Goal: Task Accomplishment & Management: Manage account settings

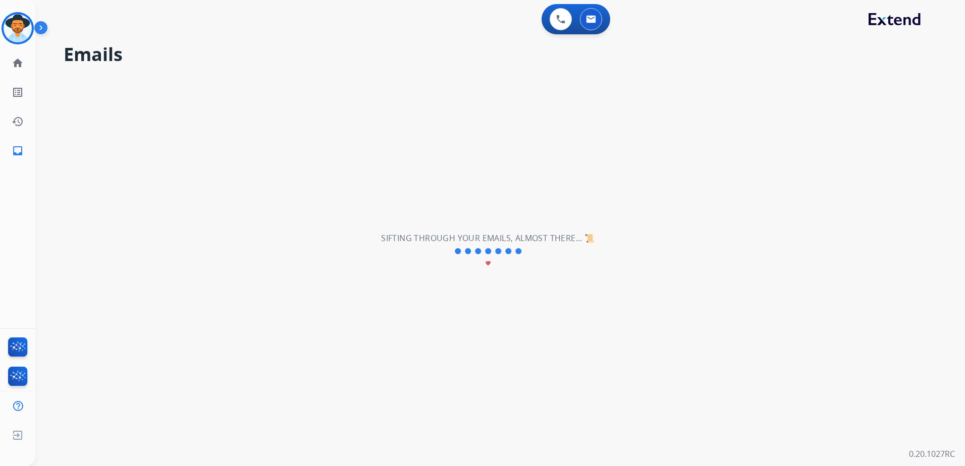
select select "**********"
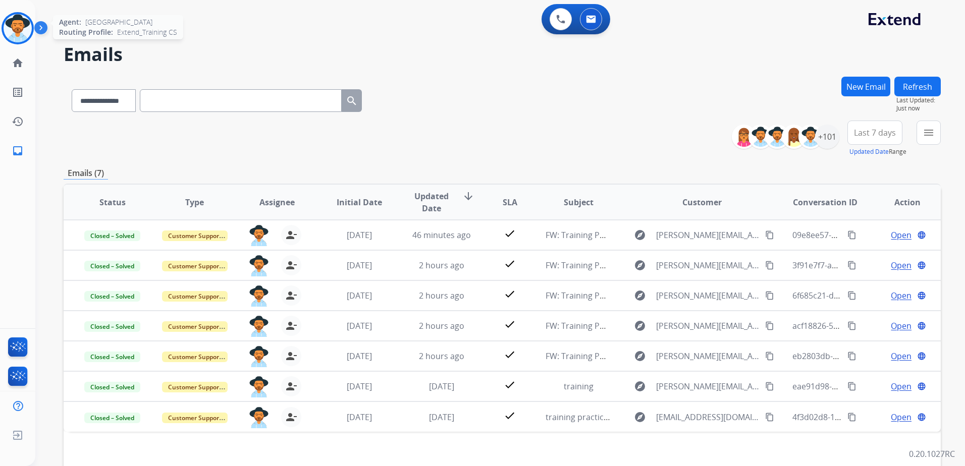
click at [15, 27] on img at bounding box center [18, 28] width 28 height 28
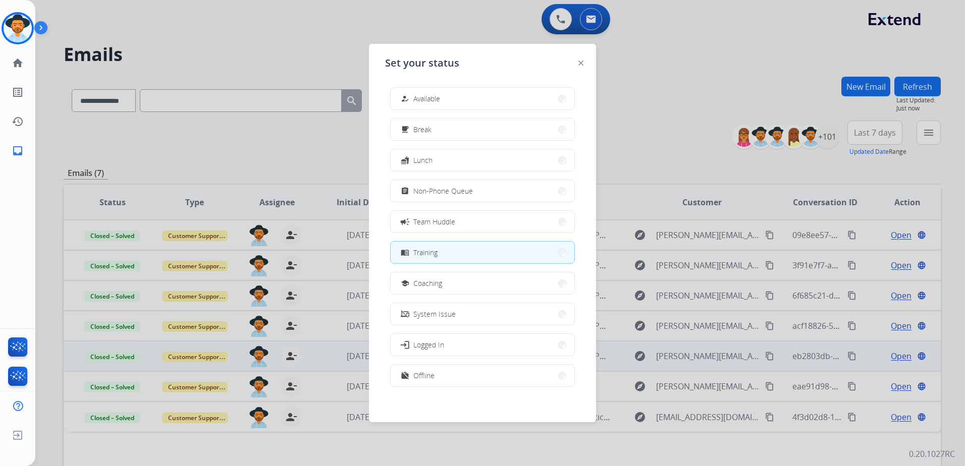
click at [492, 371] on button "work_off Offline" at bounding box center [483, 376] width 184 height 22
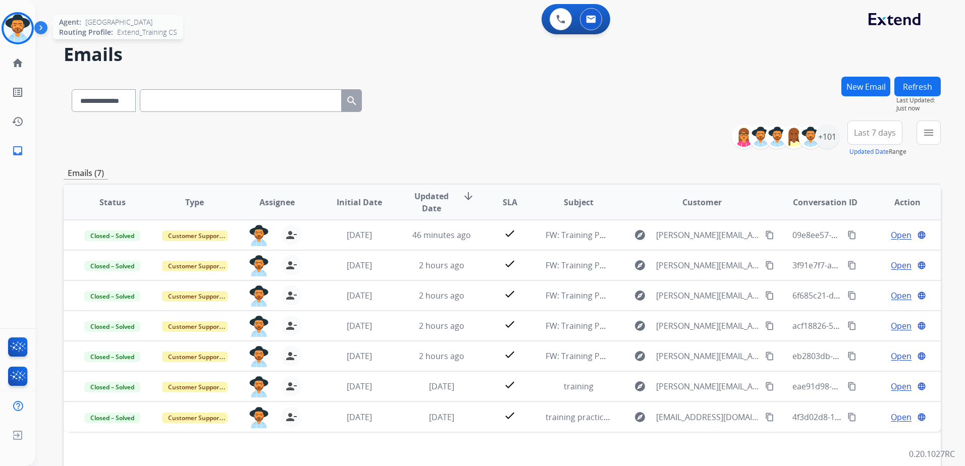
click at [18, 28] on img at bounding box center [18, 28] width 28 height 28
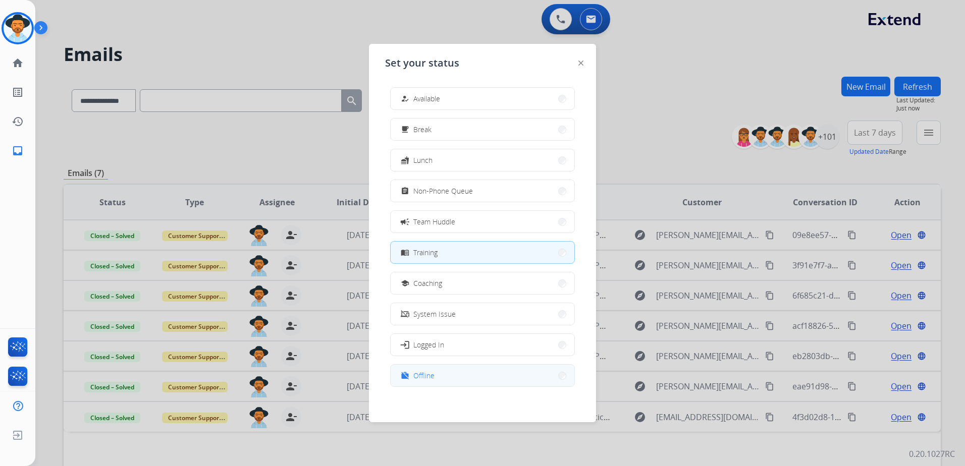
click at [452, 373] on button "work_off Offline" at bounding box center [483, 376] width 184 height 22
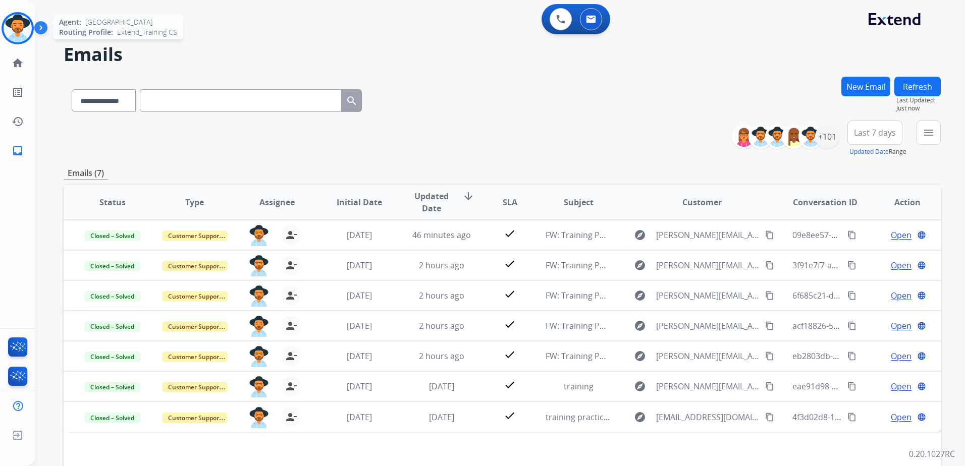
click at [17, 23] on img at bounding box center [18, 28] width 28 height 28
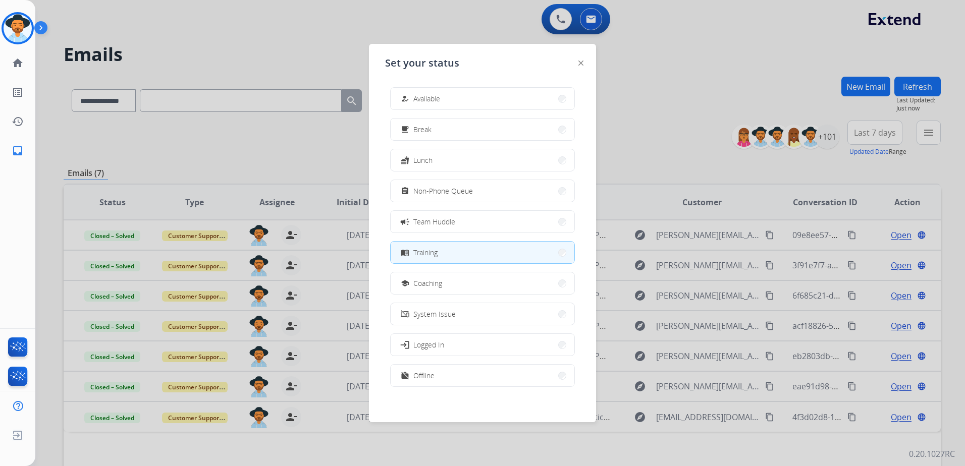
click at [276, 62] on div at bounding box center [482, 233] width 965 height 466
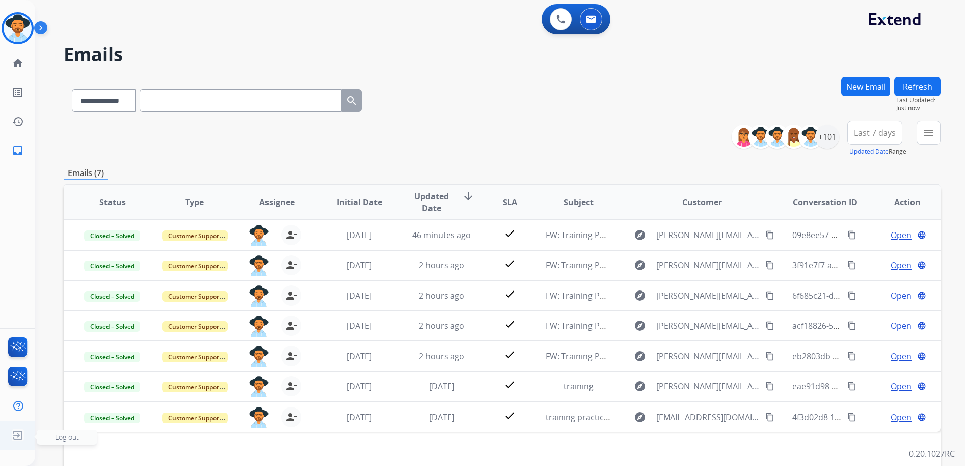
click at [16, 433] on img at bounding box center [18, 435] width 18 height 19
